Goal: Task Accomplishment & Management: Use online tool/utility

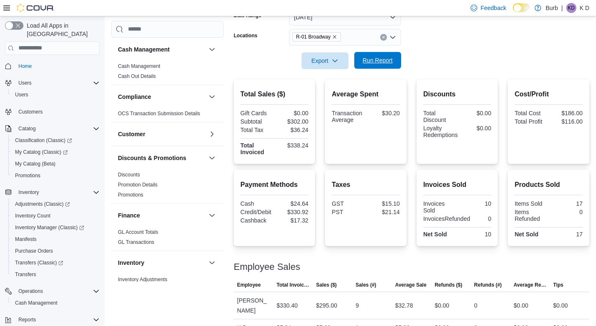
scroll to position [65, 0]
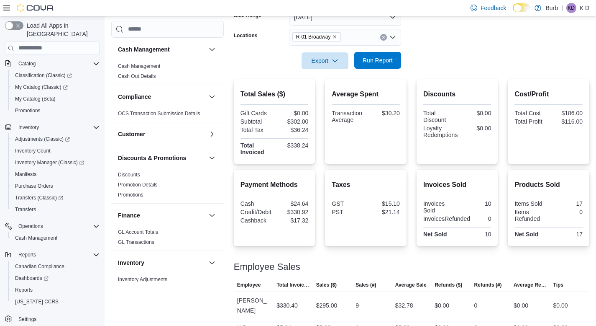
click at [400, 62] on button "Run Report" at bounding box center [377, 60] width 47 height 17
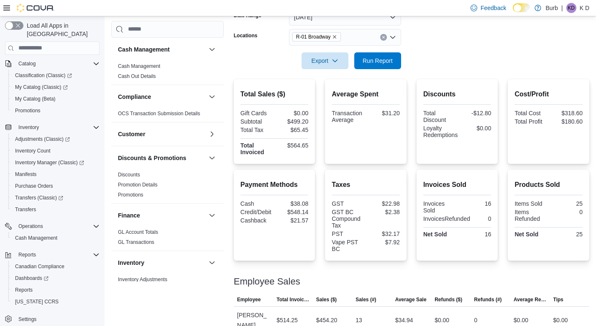
scroll to position [169, 0]
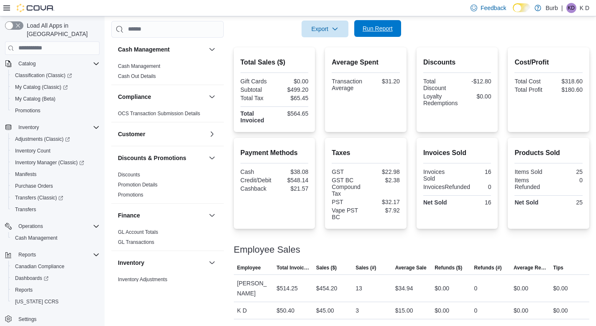
click at [364, 24] on span "Run Report" at bounding box center [378, 28] width 37 height 17
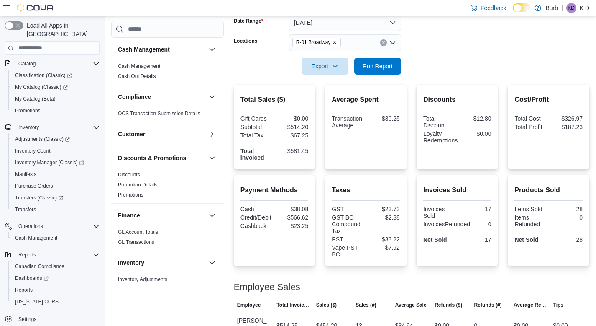
scroll to position [117, 0]
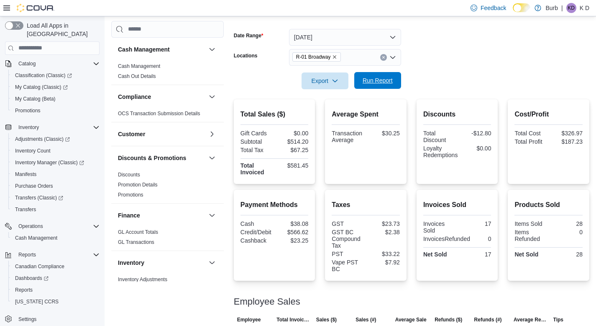
click at [385, 73] on span "Run Report" at bounding box center [378, 80] width 37 height 17
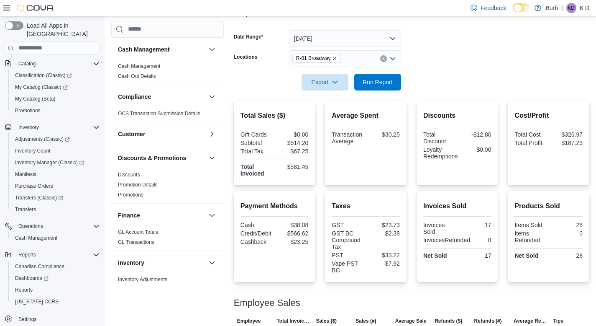
scroll to position [108, 0]
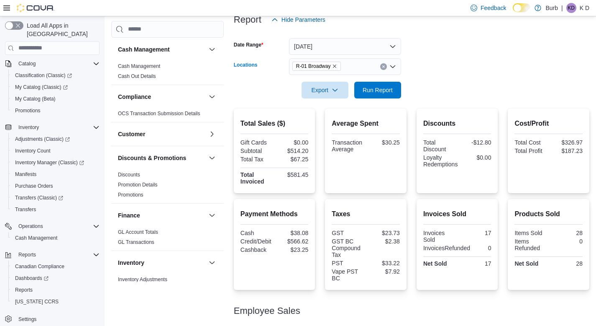
click at [383, 67] on icon "Clear input" at bounding box center [384, 66] width 2 height 2
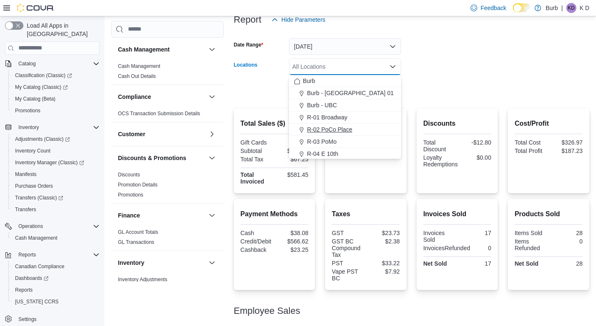
click at [367, 131] on div "R-02 PoCo Place" at bounding box center [345, 129] width 102 height 8
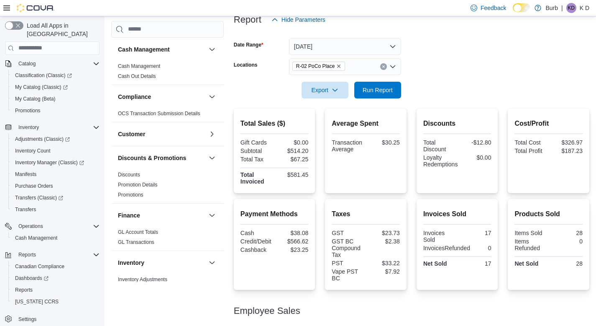
click at [407, 72] on form "Date Range Today Locations R-02 PoCo Place Export Run Report" at bounding box center [412, 63] width 356 height 70
click at [380, 92] on span "Run Report" at bounding box center [378, 89] width 30 height 8
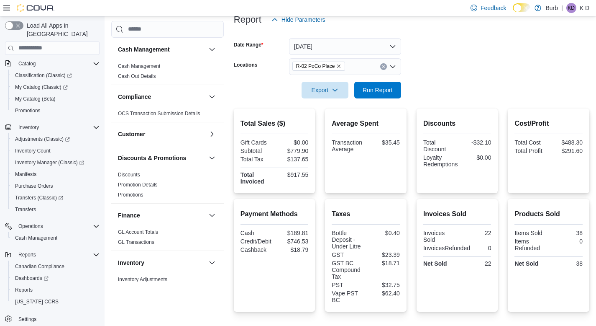
click at [385, 66] on icon "Clear input" at bounding box center [383, 66] width 3 height 3
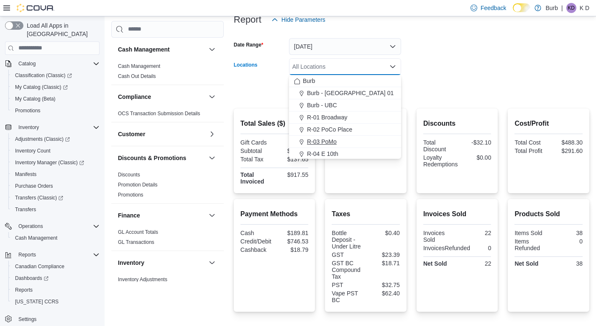
click at [367, 140] on div "R-03 PoMo" at bounding box center [345, 141] width 102 height 8
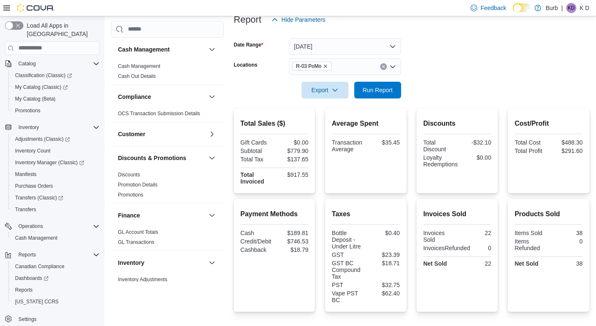
click at [418, 94] on form "Date Range Today Locations R-03 PoMo Export Run Report" at bounding box center [412, 63] width 356 height 70
click at [390, 89] on span "Run Report" at bounding box center [378, 89] width 30 height 8
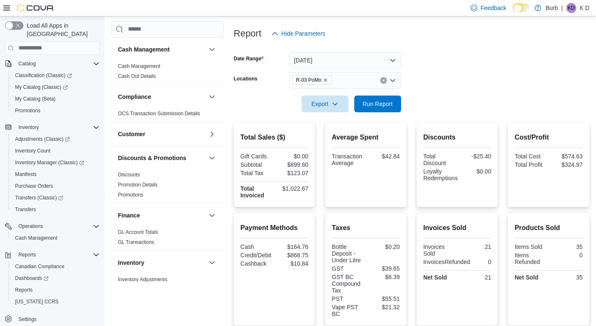
scroll to position [90, 0]
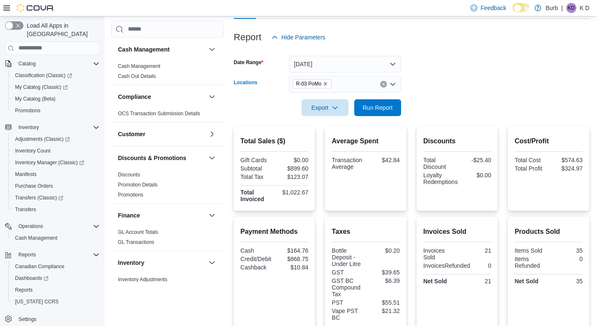
click at [384, 82] on icon "Clear input" at bounding box center [383, 83] width 3 height 3
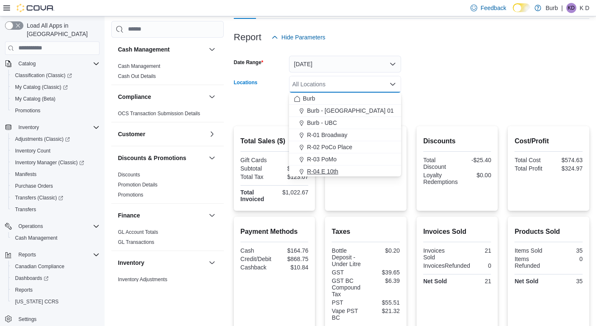
click at [351, 167] on div "R-04 E 10th" at bounding box center [345, 171] width 102 height 8
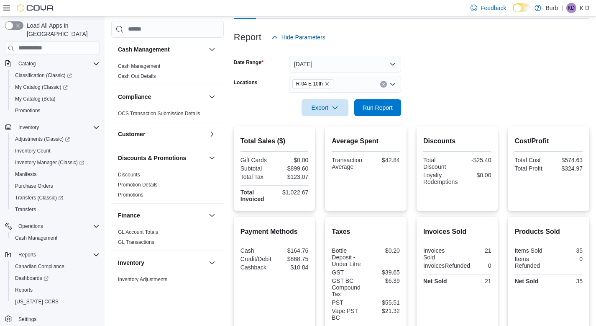
click at [435, 85] on form "Date Range Today Locations R-04 E 10th Export Run Report" at bounding box center [412, 81] width 356 height 70
click at [388, 105] on span "Run Report" at bounding box center [378, 107] width 30 height 8
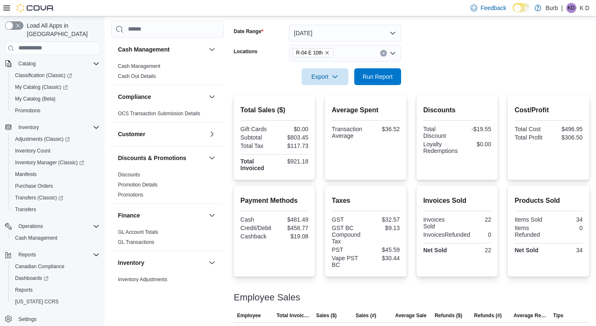
scroll to position [116, 0]
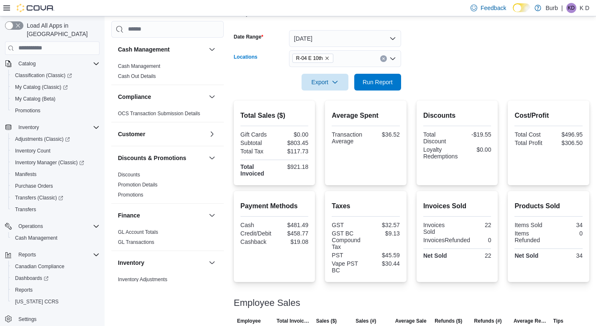
click at [383, 59] on icon "Clear input" at bounding box center [384, 58] width 2 height 2
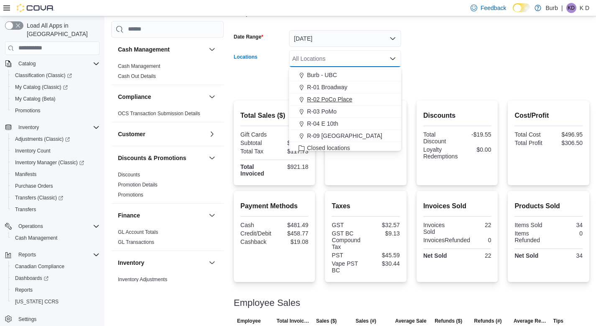
scroll to position [23, 0]
click at [356, 135] on span "R-09 Tuscany Village" at bounding box center [344, 135] width 75 height 8
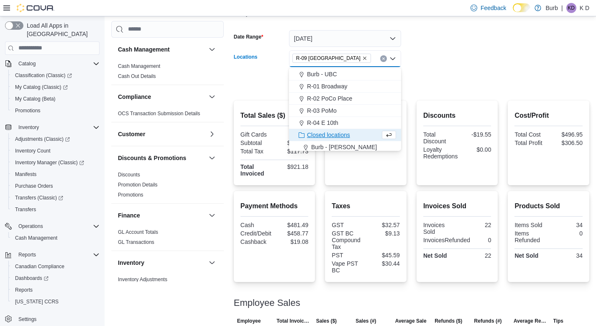
click at [422, 81] on form "Date Range Today Locations R-09 Tuscany Village Combo box. Selected. R-09 Tusca…" at bounding box center [412, 55] width 356 height 70
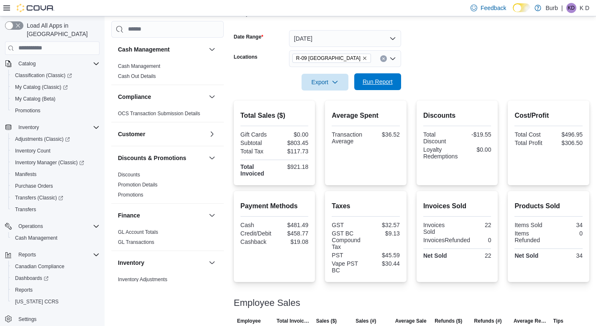
click at [393, 86] on span "Run Report" at bounding box center [378, 81] width 37 height 17
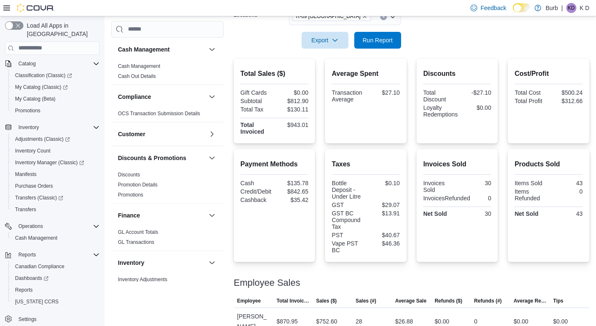
scroll to position [156, 0]
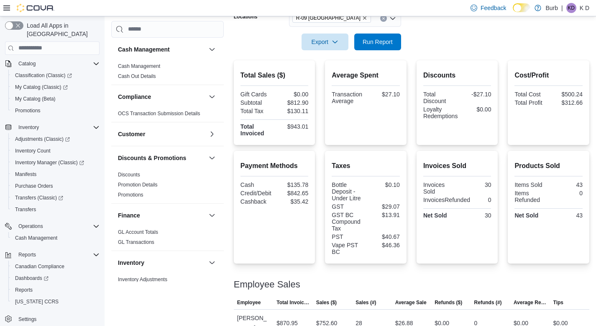
click at [383, 18] on icon "Clear input" at bounding box center [384, 18] width 2 height 2
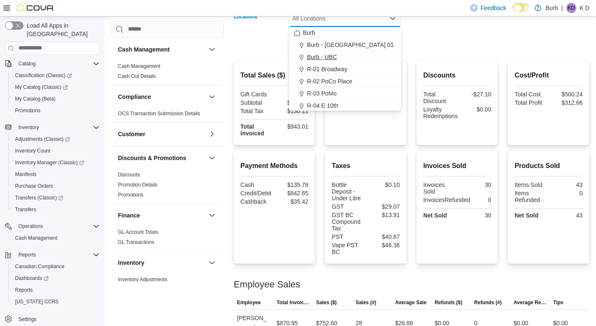
click at [370, 62] on button "Burb - UBC" at bounding box center [345, 57] width 112 height 12
click at [429, 41] on form "Date Range Today Locations Burb - UBC Combo box. Selected. Burb - UBC. Press Ba…" at bounding box center [412, 15] width 356 height 70
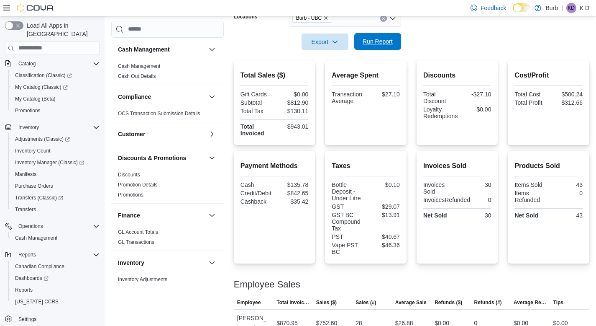
click at [391, 45] on span "Run Report" at bounding box center [378, 41] width 30 height 8
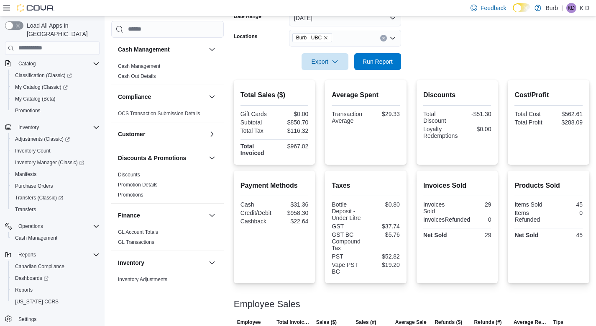
scroll to position [136, 0]
click at [384, 37] on icon "Clear input" at bounding box center [383, 38] width 3 height 3
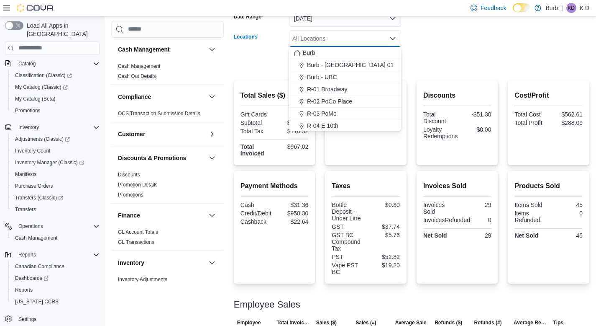
click at [369, 88] on div "R-01 Broadway" at bounding box center [345, 89] width 102 height 8
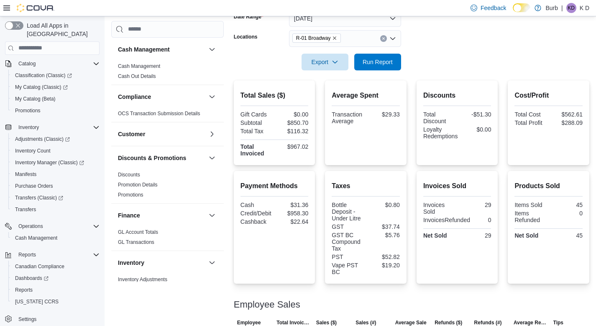
click at [423, 57] on form "Date Range Today Locations R-01 Broadway Export Run Report" at bounding box center [412, 35] width 356 height 70
click at [389, 57] on span "Run Report" at bounding box center [378, 61] width 37 height 17
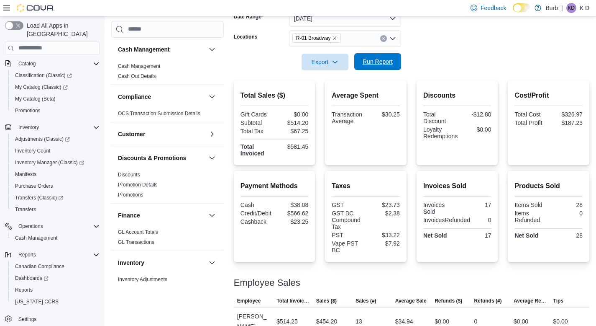
click at [377, 59] on span "Run Report" at bounding box center [378, 61] width 30 height 8
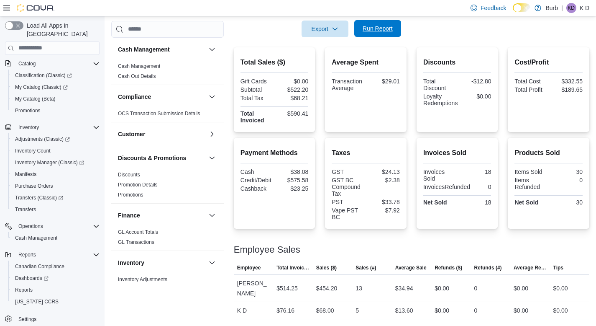
click at [379, 32] on span "Run Report" at bounding box center [378, 28] width 30 height 8
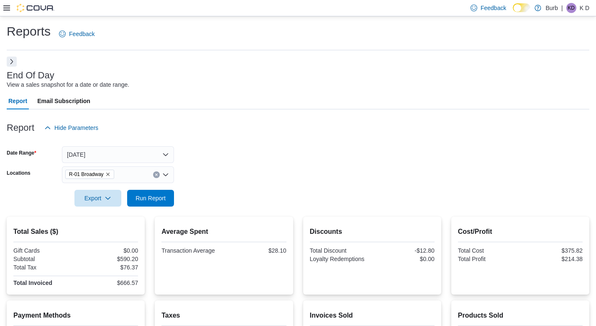
click at [14, 61] on button "Next" at bounding box center [12, 61] width 10 height 10
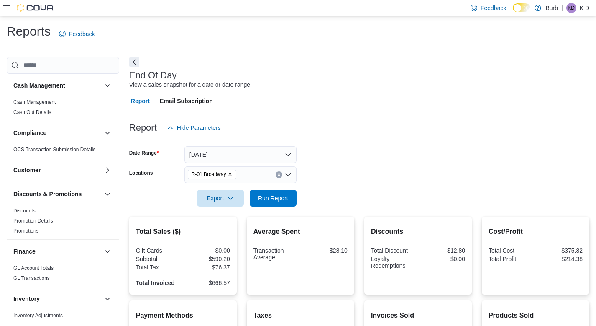
click at [8, 6] on icon at bounding box center [6, 8] width 7 height 7
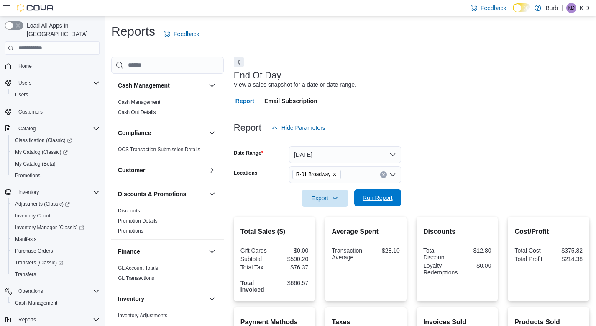
click at [301, 197] on span "Run Report" at bounding box center [378, 197] width 30 height 8
click at [301, 193] on span "Run Report" at bounding box center [378, 197] width 37 height 17
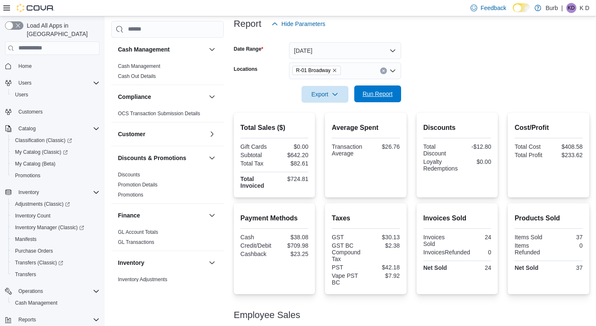
scroll to position [115, 0]
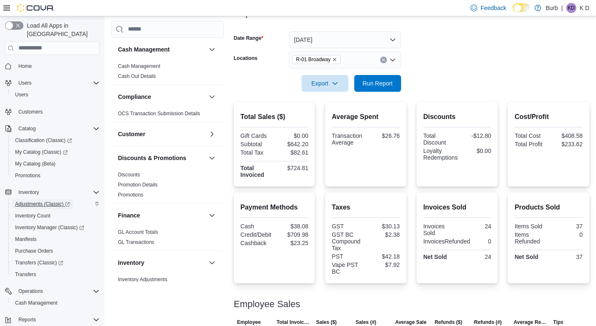
click at [32, 200] on span "Adjustments (Classic)" at bounding box center [42, 203] width 55 height 7
click at [301, 86] on span "Run Report" at bounding box center [378, 83] width 30 height 8
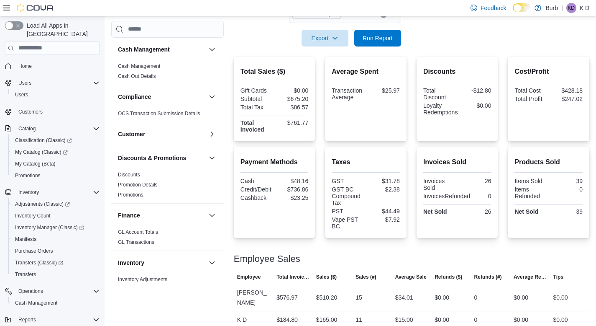
scroll to position [169, 0]
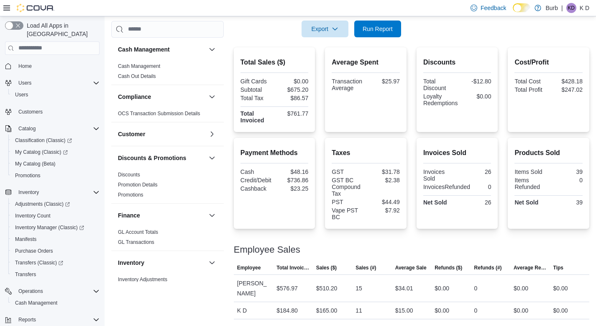
click at [301, 37] on div at bounding box center [412, 42] width 356 height 10
click at [301, 32] on span "Run Report" at bounding box center [378, 28] width 30 height 8
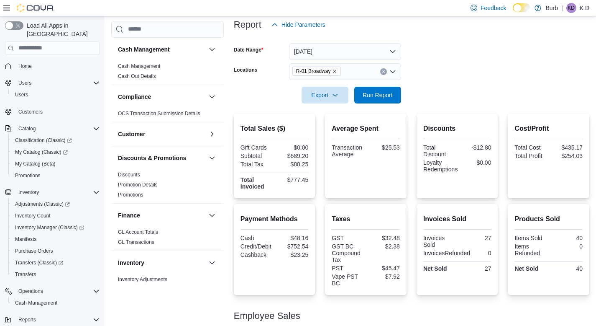
scroll to position [79, 0]
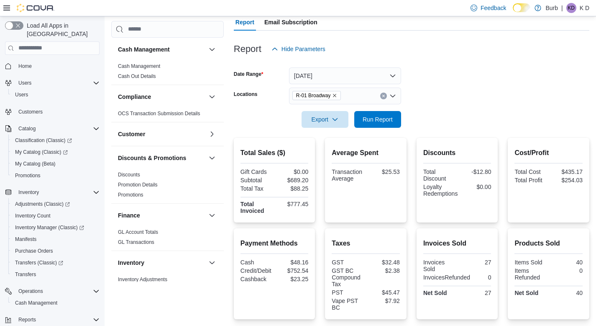
click at [301, 98] on button "Clear input" at bounding box center [383, 95] width 7 height 7
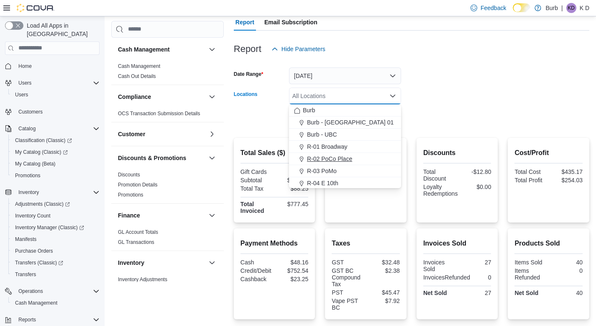
click at [301, 157] on span "R-02 PoCo Place" at bounding box center [329, 158] width 45 height 8
click at [301, 120] on form "Date Range Today Locations R-02 PoCo Place Combo box. Selected. R-02 PoCo Place…" at bounding box center [412, 92] width 356 height 70
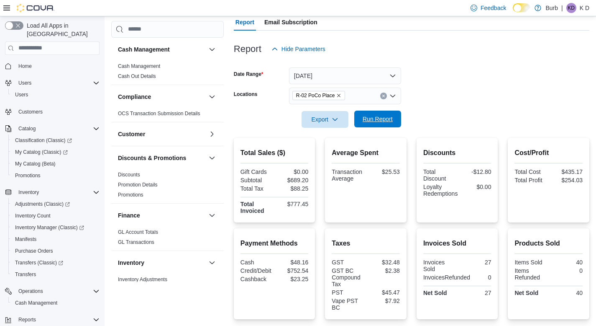
click at [301, 121] on span "Run Report" at bounding box center [378, 119] width 30 height 8
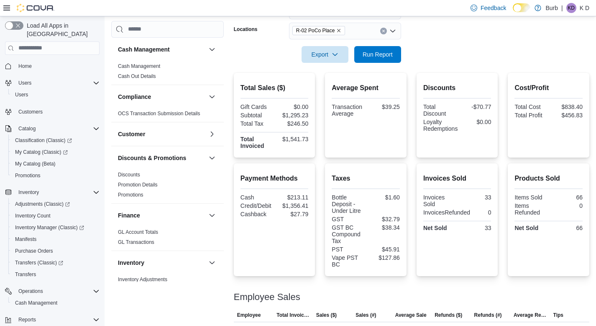
scroll to position [143, 0]
click at [301, 33] on button "Clear input" at bounding box center [383, 31] width 7 height 7
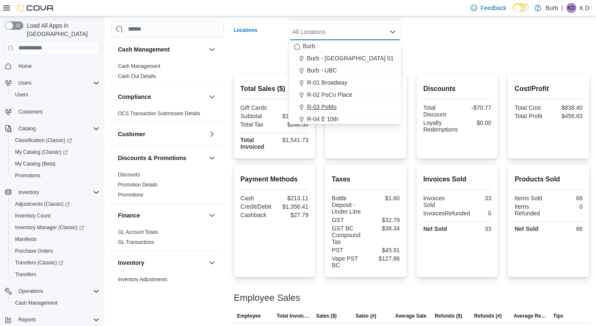
click at [301, 105] on div "R-03 PoMo" at bounding box center [345, 107] width 102 height 8
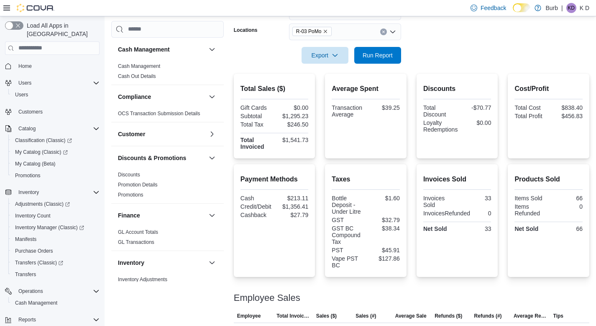
click at [301, 48] on form "Date Range Today Locations R-03 PoMo Export Run Report" at bounding box center [412, 28] width 356 height 70
click at [301, 50] on span "Run Report" at bounding box center [378, 54] width 37 height 17
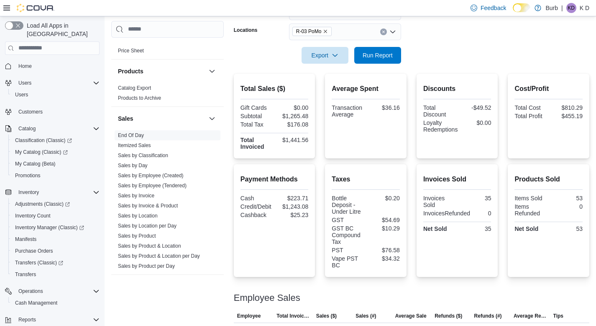
scroll to position [509, 0]
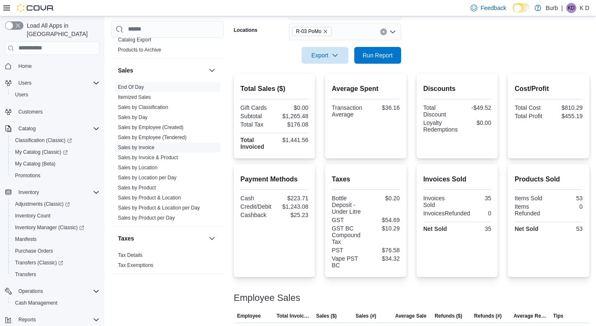
click at [142, 146] on link "Sales by Invoice" at bounding box center [136, 147] width 36 height 6
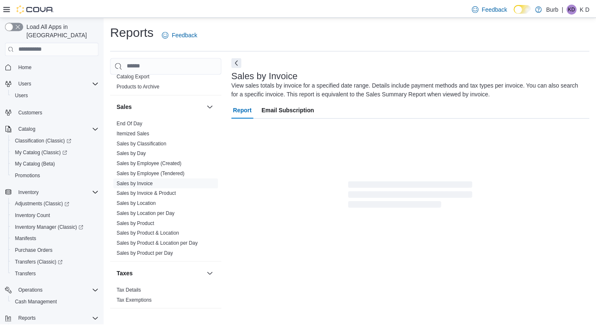
scroll to position [7, 0]
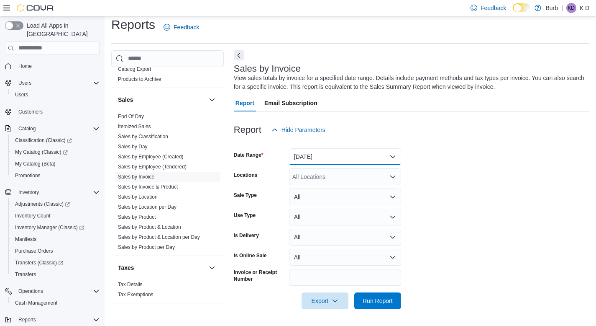
click at [301, 156] on button "Yesterday" at bounding box center [345, 156] width 112 height 17
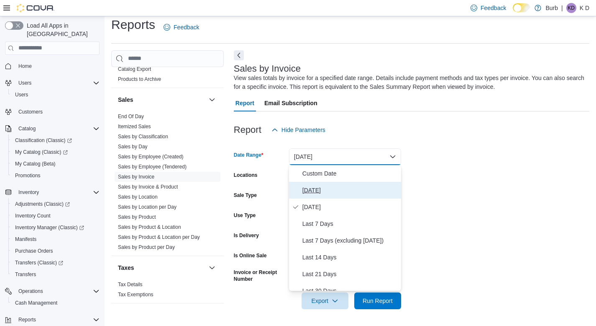
click at [301, 192] on span "Today" at bounding box center [350, 190] width 95 height 10
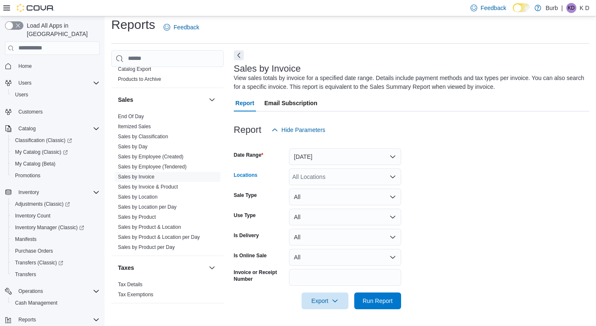
click at [301, 178] on div "All Locations" at bounding box center [345, 176] width 112 height 17
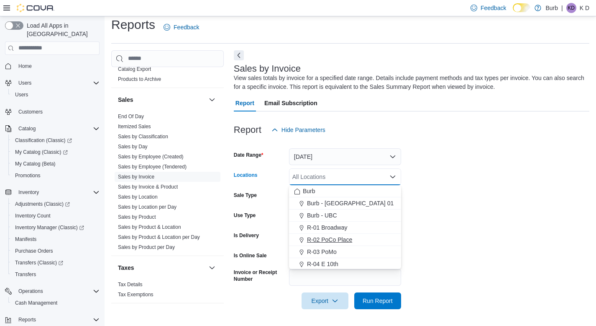
click at [301, 235] on span "R-02 PoCo Place" at bounding box center [329, 239] width 45 height 8
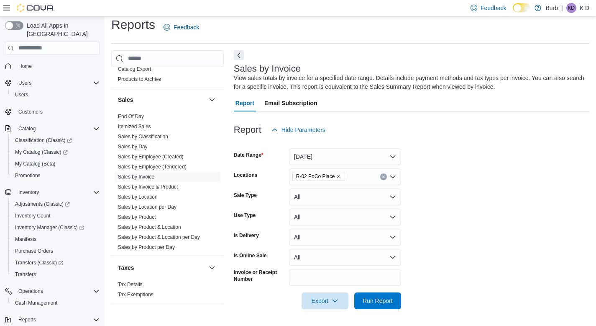
click at [301, 249] on form "Date Range Today Locations R-02 PoCo Place Sale Type All Use Type All Is Delive…" at bounding box center [412, 223] width 356 height 171
click at [301, 285] on span "Run Report" at bounding box center [378, 300] width 30 height 8
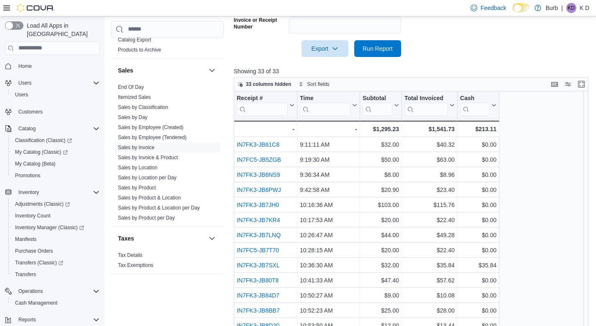
scroll to position [277, 0]
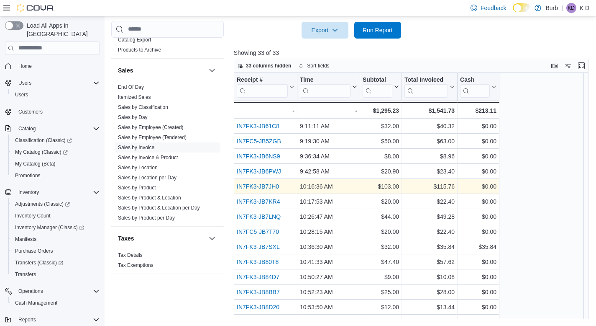
click at [278, 188] on link "IN7FK3-JB7JH0" at bounding box center [258, 186] width 42 height 7
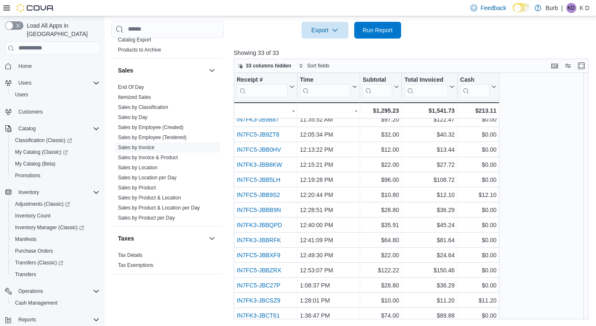
scroll to position [296, 0]
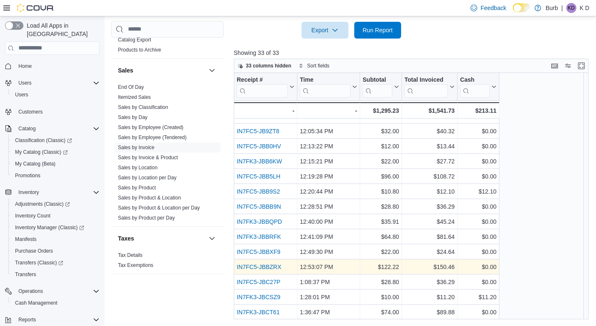
click at [263, 265] on link "IN7FC5-JBBZRX" at bounding box center [259, 266] width 45 height 7
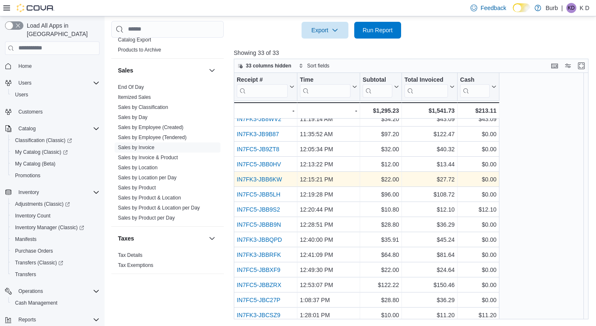
scroll to position [277, 0]
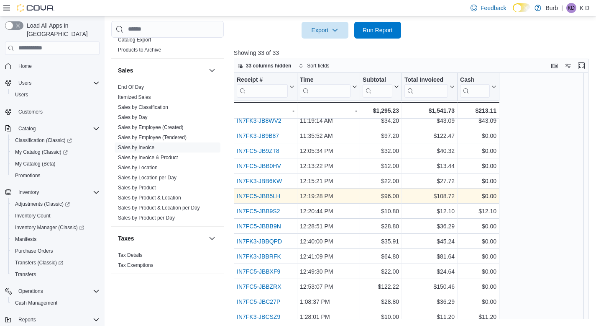
click at [270, 194] on link "IN7FC5-JBB5LH" at bounding box center [259, 196] width 44 height 7
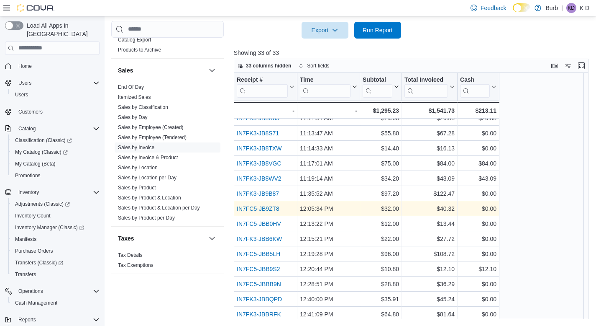
scroll to position [217, 0]
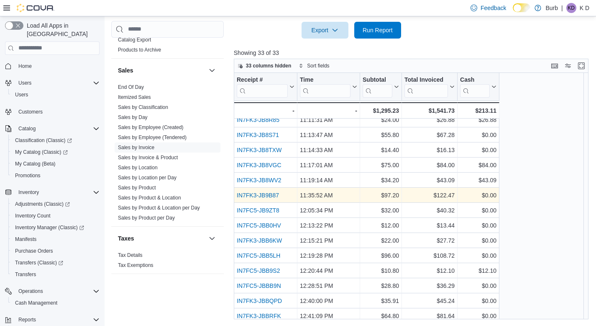
click at [275, 198] on link "IN7FK3-JB9B87" at bounding box center [258, 195] width 42 height 7
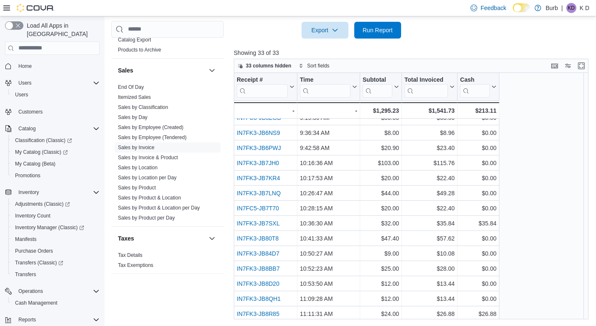
scroll to position [0, 0]
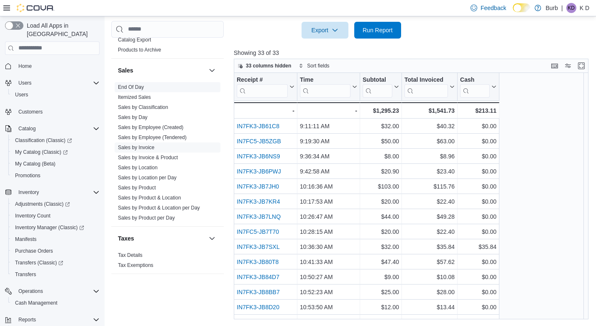
click at [139, 85] on link "End Of Day" at bounding box center [131, 87] width 26 height 6
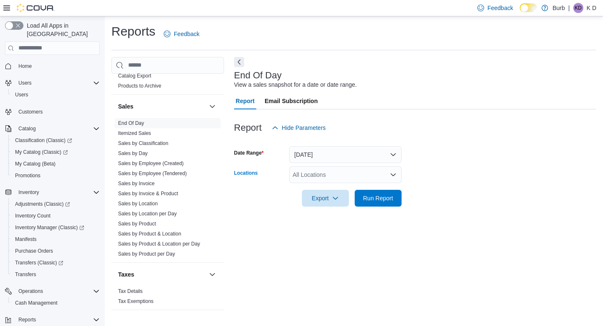
click at [301, 173] on div "All Locations" at bounding box center [345, 174] width 112 height 17
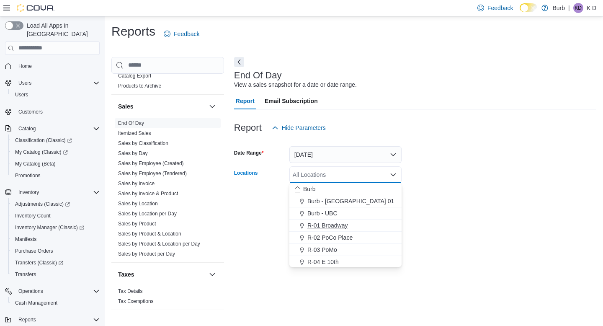
click at [301, 221] on span "R-01 Broadway" at bounding box center [327, 225] width 41 height 8
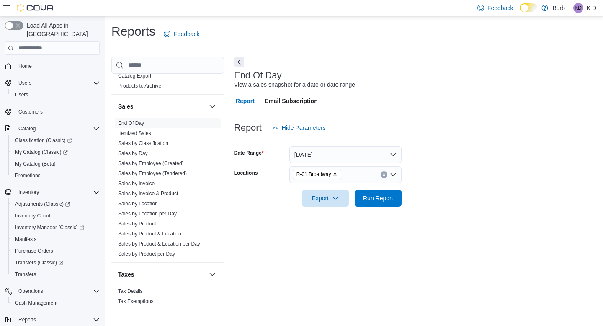
click at [301, 224] on div "End Of Day View a sales snapshot for a date or date range. Report Email Subscri…" at bounding box center [415, 187] width 362 height 261
click at [301, 198] on span "Run Report" at bounding box center [378, 197] width 37 height 17
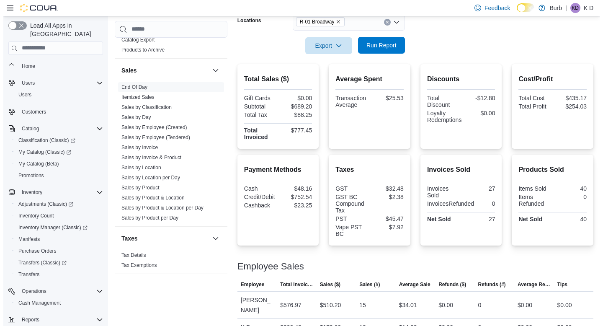
scroll to position [169, 0]
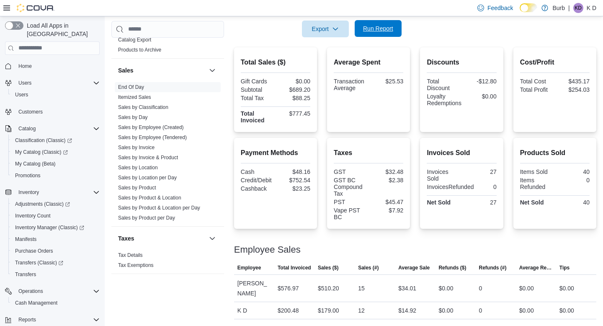
click at [301, 34] on span "Run Report" at bounding box center [378, 28] width 37 height 17
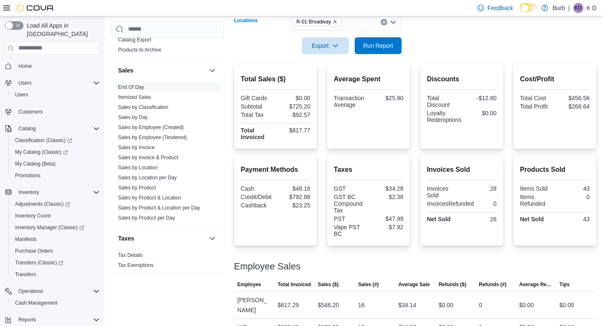
click at [301, 21] on icon "Clear input" at bounding box center [383, 22] width 3 height 3
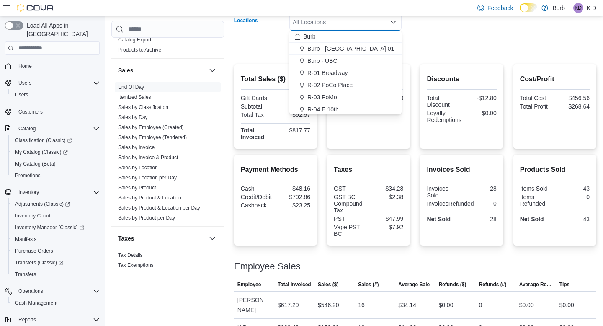
click at [301, 100] on div "R-03 PoMo" at bounding box center [345, 97] width 102 height 8
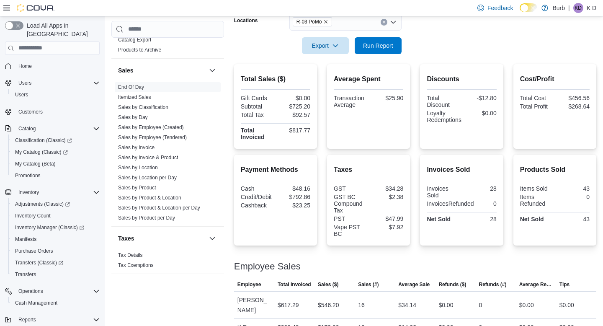
click at [301, 40] on form "Date Range Today Locations R-03 PoMo Export Run Report" at bounding box center [415, 19] width 362 height 70
click at [301, 40] on span "Run Report" at bounding box center [378, 45] width 37 height 17
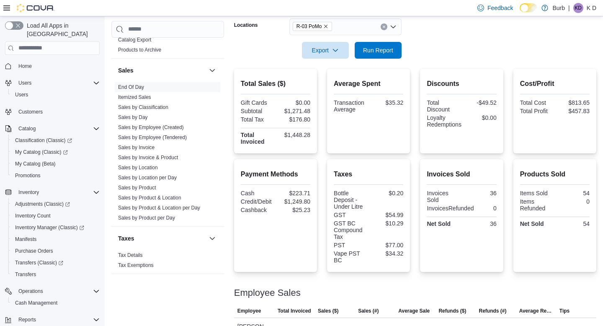
scroll to position [139, 0]
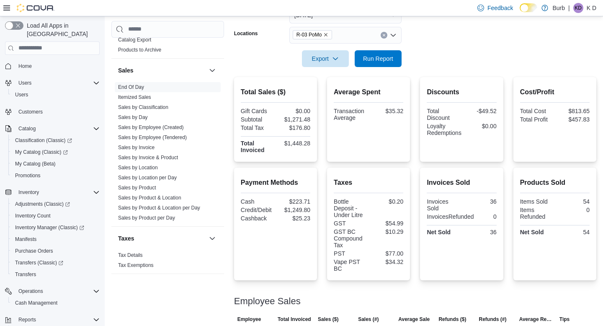
click at [301, 36] on icon "Clear input" at bounding box center [383, 34] width 3 height 3
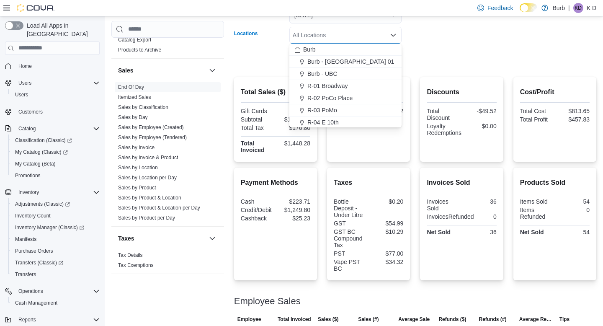
click at [301, 123] on div "R-04 E 10th" at bounding box center [345, 122] width 102 height 8
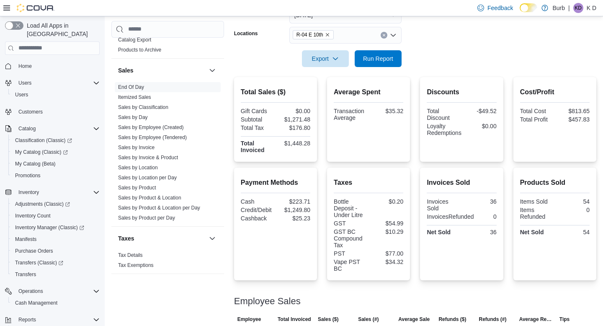
click at [301, 60] on form "Date Range Today Locations R-04 E 10th Export Run Report" at bounding box center [415, 32] width 362 height 70
click at [301, 60] on span "Run Report" at bounding box center [378, 58] width 30 height 8
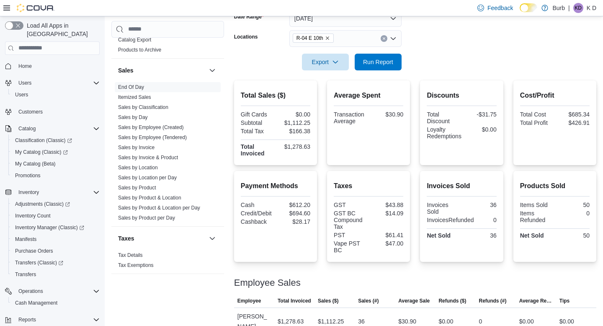
scroll to position [126, 0]
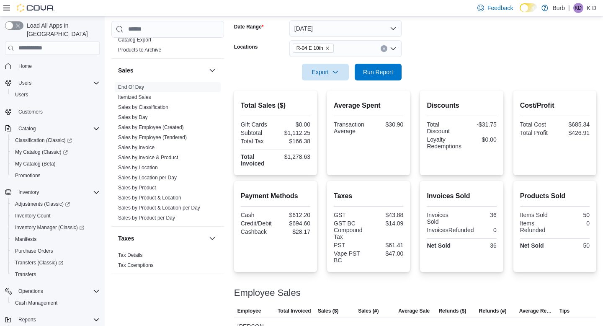
click at [301, 50] on button "Clear input" at bounding box center [383, 48] width 7 height 7
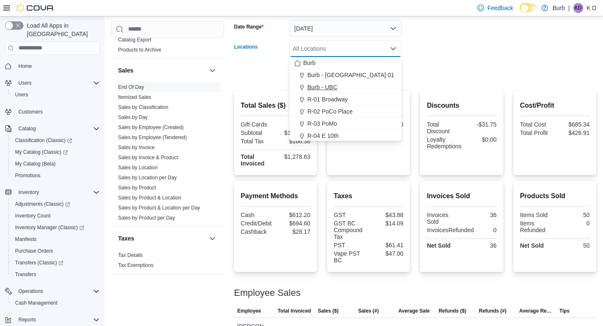
scroll to position [25, 0]
click at [301, 124] on span "R-09 Tuscany Village" at bounding box center [344, 122] width 75 height 8
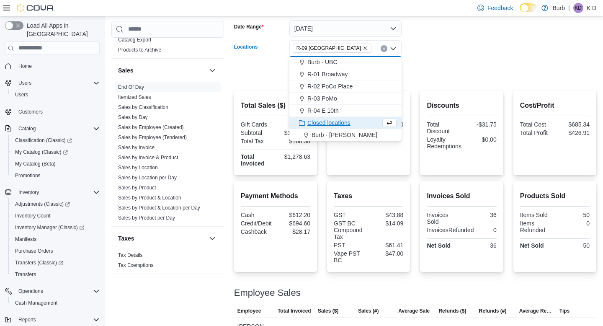
click at [301, 55] on form "Date Range Today Locations R-09 Tuscany Village Combo box. Selected. R-09 Tusca…" at bounding box center [415, 45] width 362 height 70
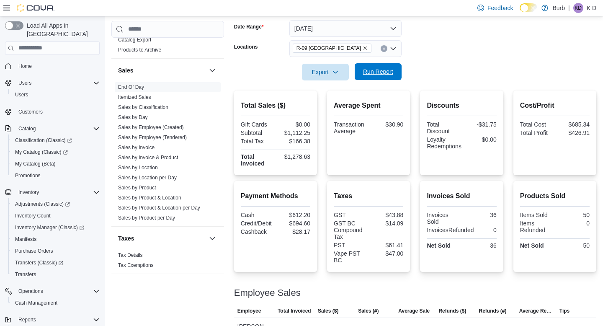
click at [301, 64] on span "Run Report" at bounding box center [378, 71] width 37 height 17
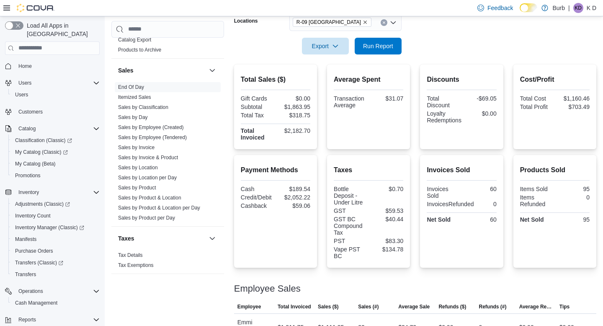
scroll to position [152, 0]
click at [301, 23] on icon "Clear input" at bounding box center [383, 22] width 3 height 3
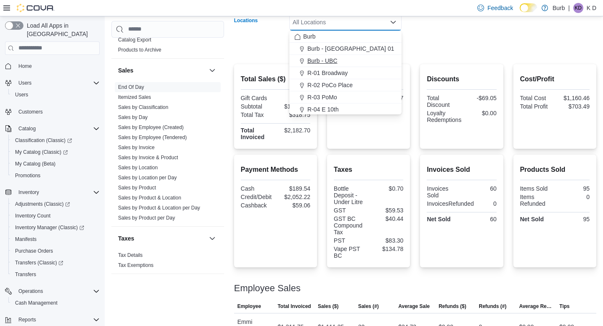
click at [301, 57] on div "Burb - UBC" at bounding box center [345, 60] width 102 height 8
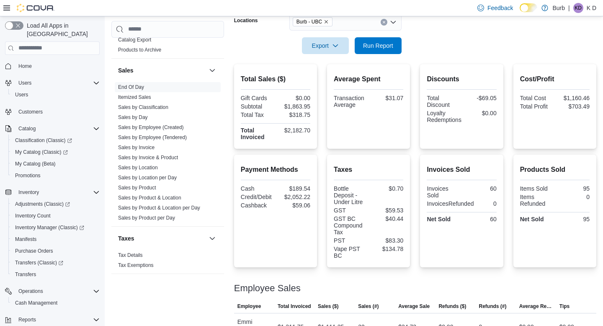
click at [301, 47] on form "Date Range Today Locations Burb - UBC Export Run Report" at bounding box center [415, 19] width 362 height 70
click at [301, 47] on span "Run Report" at bounding box center [378, 45] width 30 height 8
click at [301, 22] on button "Clear input" at bounding box center [383, 22] width 7 height 7
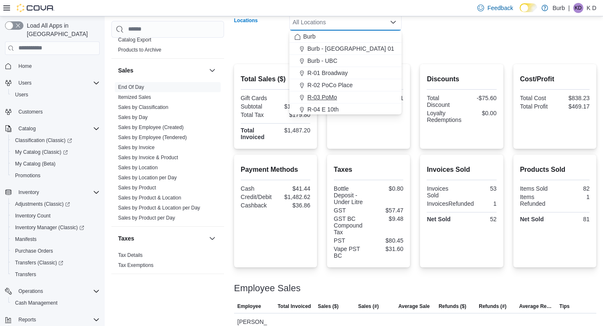
click at [301, 95] on div "R-03 PoMo" at bounding box center [345, 97] width 102 height 8
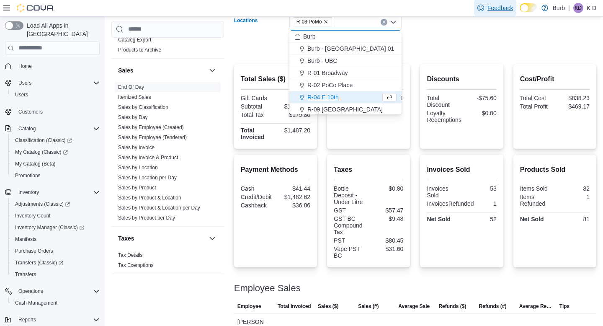
click at [301, 14] on span "Feedback" at bounding box center [495, 8] width 36 height 17
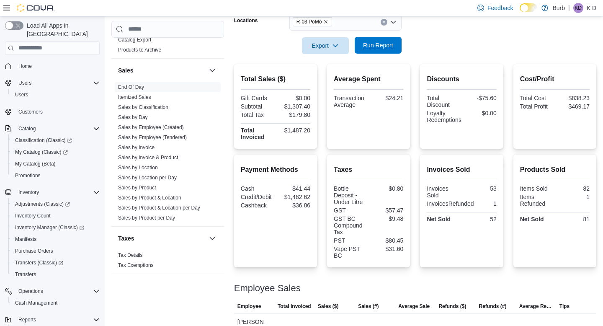
click at [301, 52] on span "Run Report" at bounding box center [378, 45] width 37 height 17
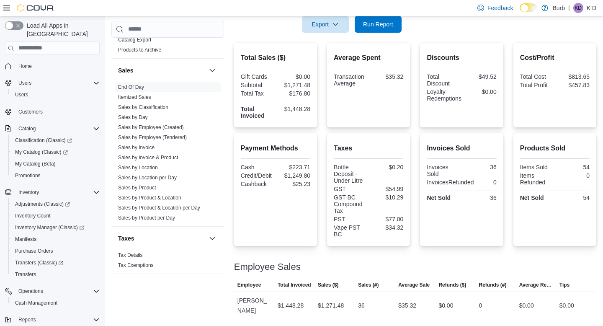
scroll to position [139, 0]
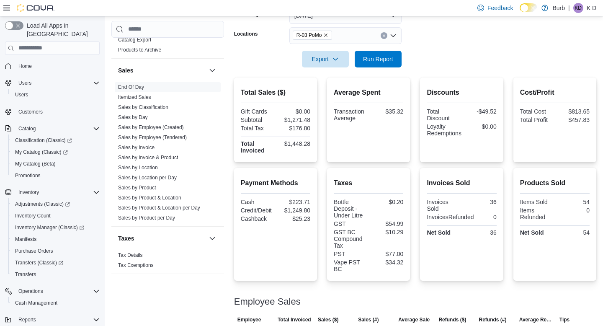
click at [301, 36] on icon "Clear input" at bounding box center [384, 35] width 2 height 2
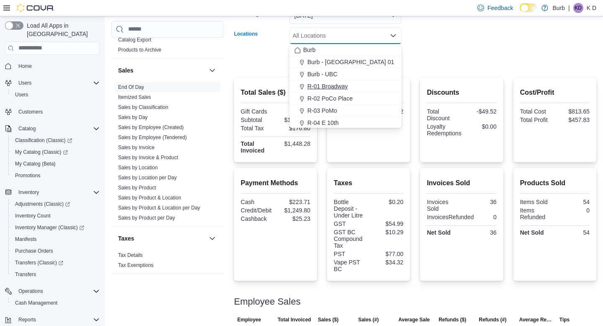
click at [301, 89] on div "R-01 Broadway" at bounding box center [345, 86] width 102 height 8
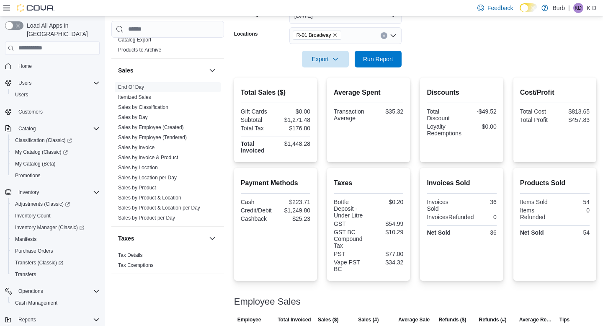
click at [301, 65] on form "Date Range Today Locations R-01 Broadway Export Run Report" at bounding box center [415, 32] width 362 height 70
click at [301, 65] on span "Run Report" at bounding box center [378, 58] width 37 height 17
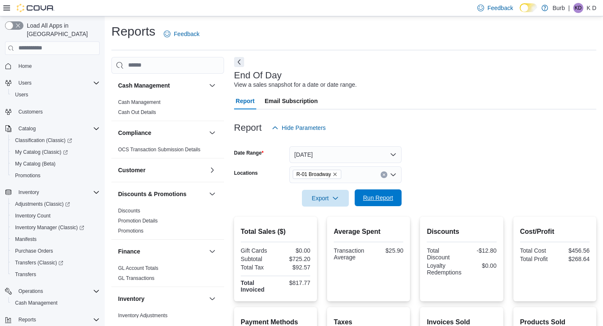
click at [370, 199] on span "Run Report" at bounding box center [378, 197] width 30 height 8
